Goal: Check status

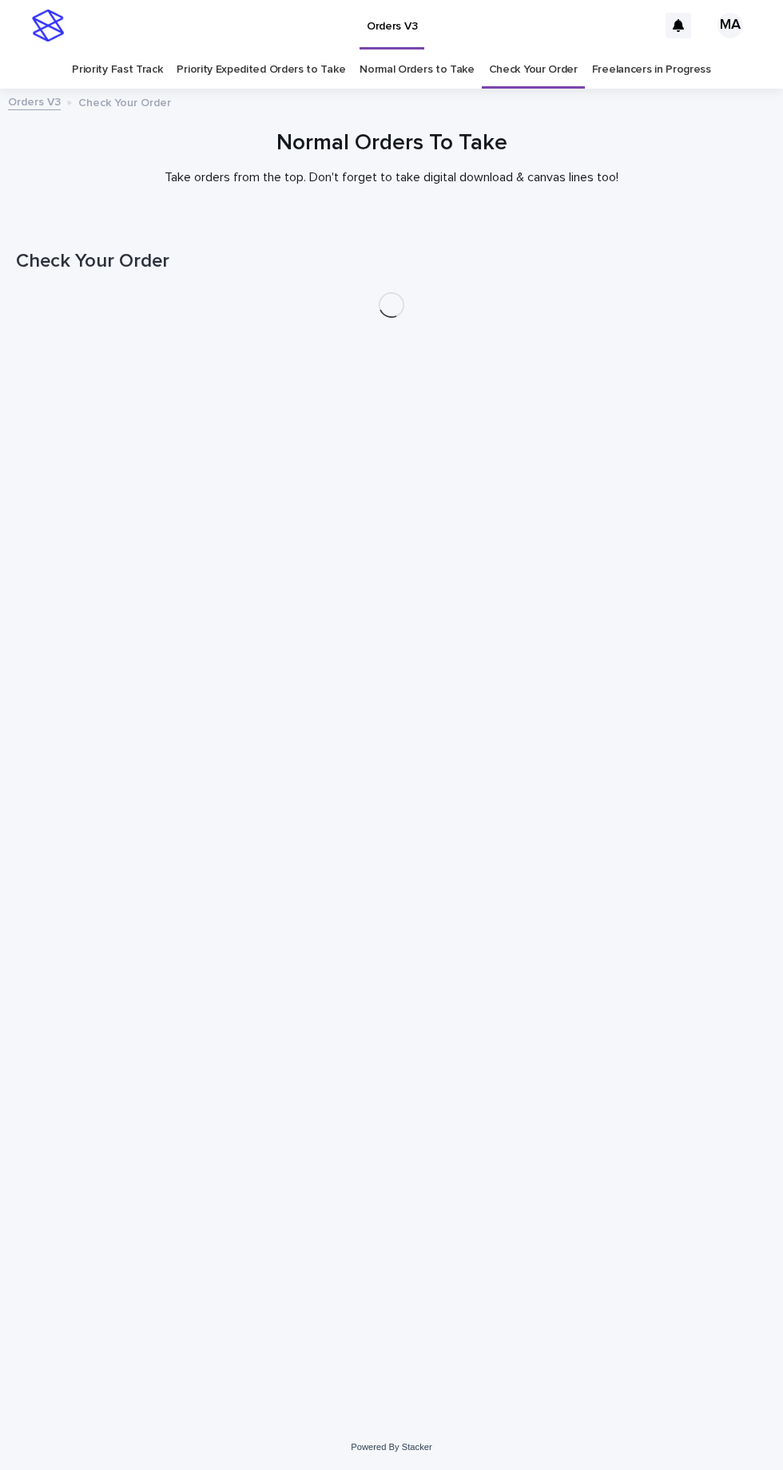
scroll to position [50, 0]
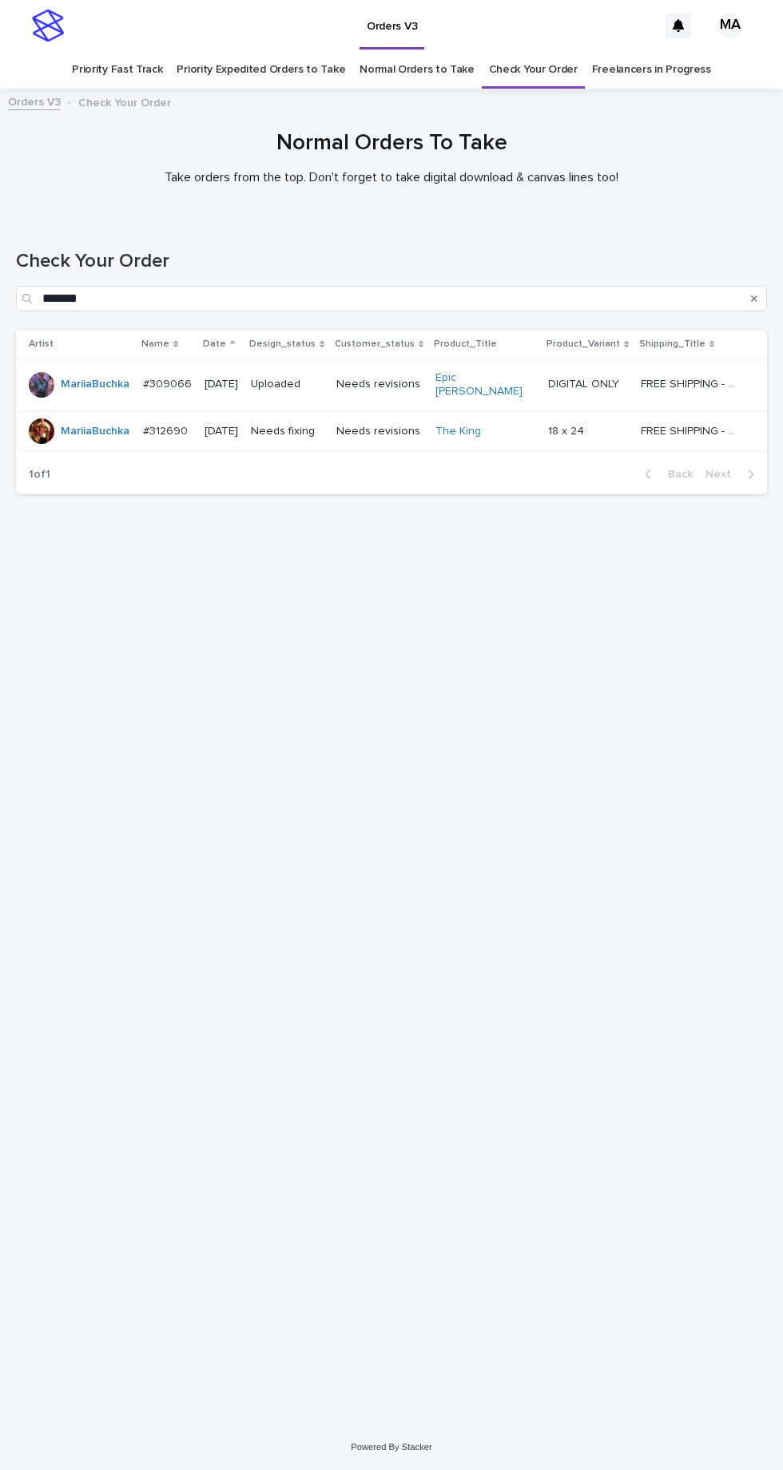
click at [414, 425] on p "Needs revisions" at bounding box center [379, 432] width 86 height 14
